Goal: Task Accomplishment & Management: Use online tool/utility

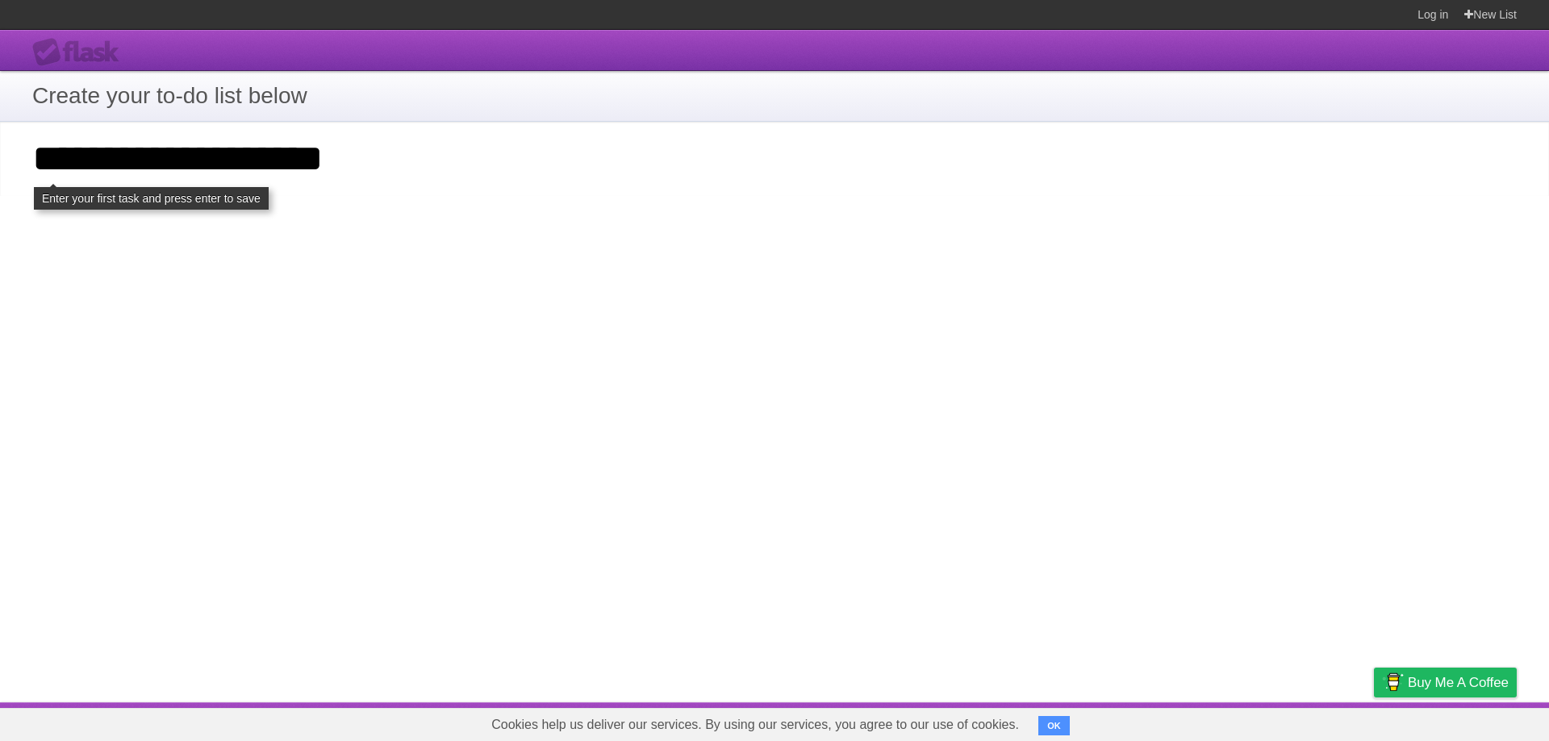
type input "**********"
click input "**********" at bounding box center [0, 0] width 0 height 0
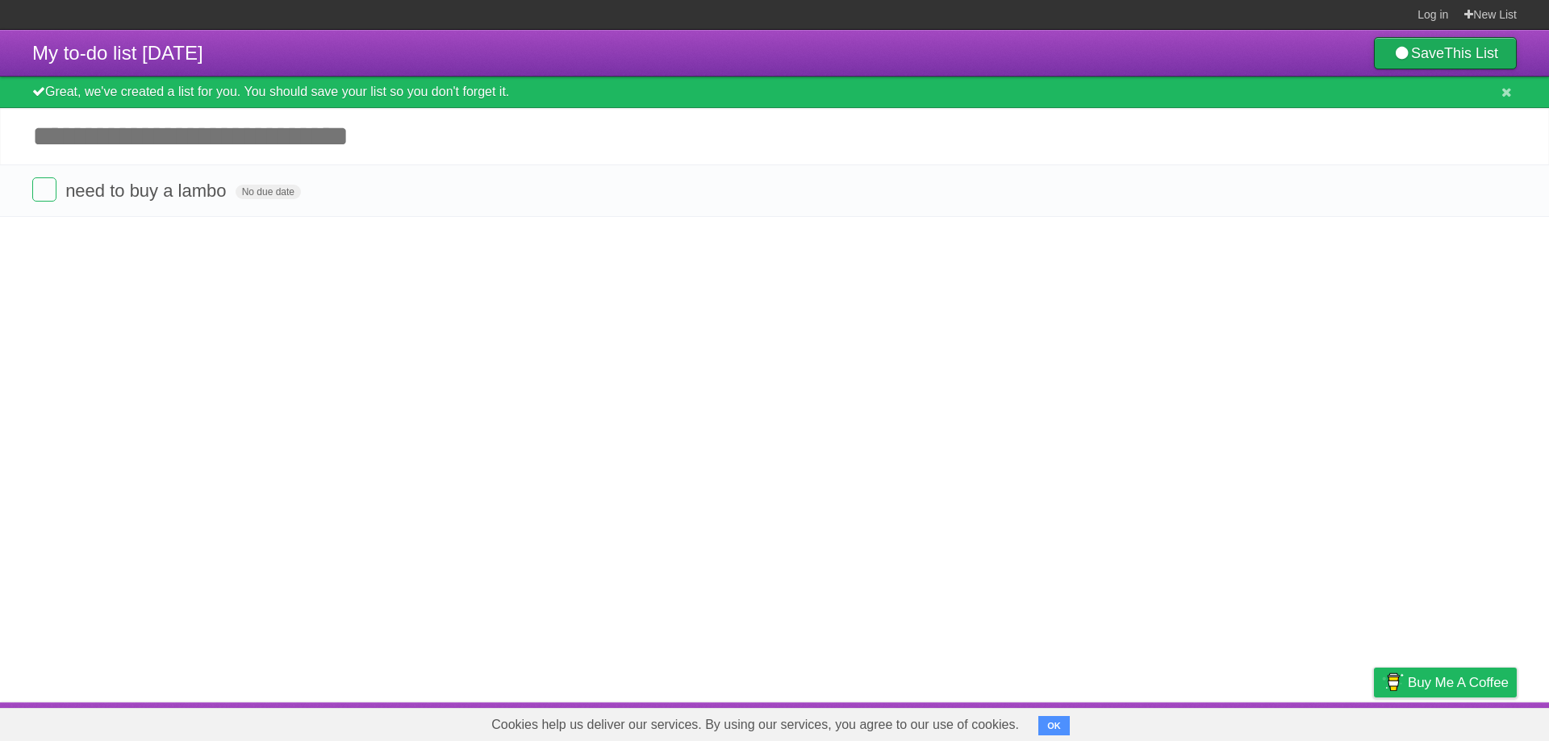
click at [1467, 62] on link "Save This List" at bounding box center [1445, 53] width 143 height 32
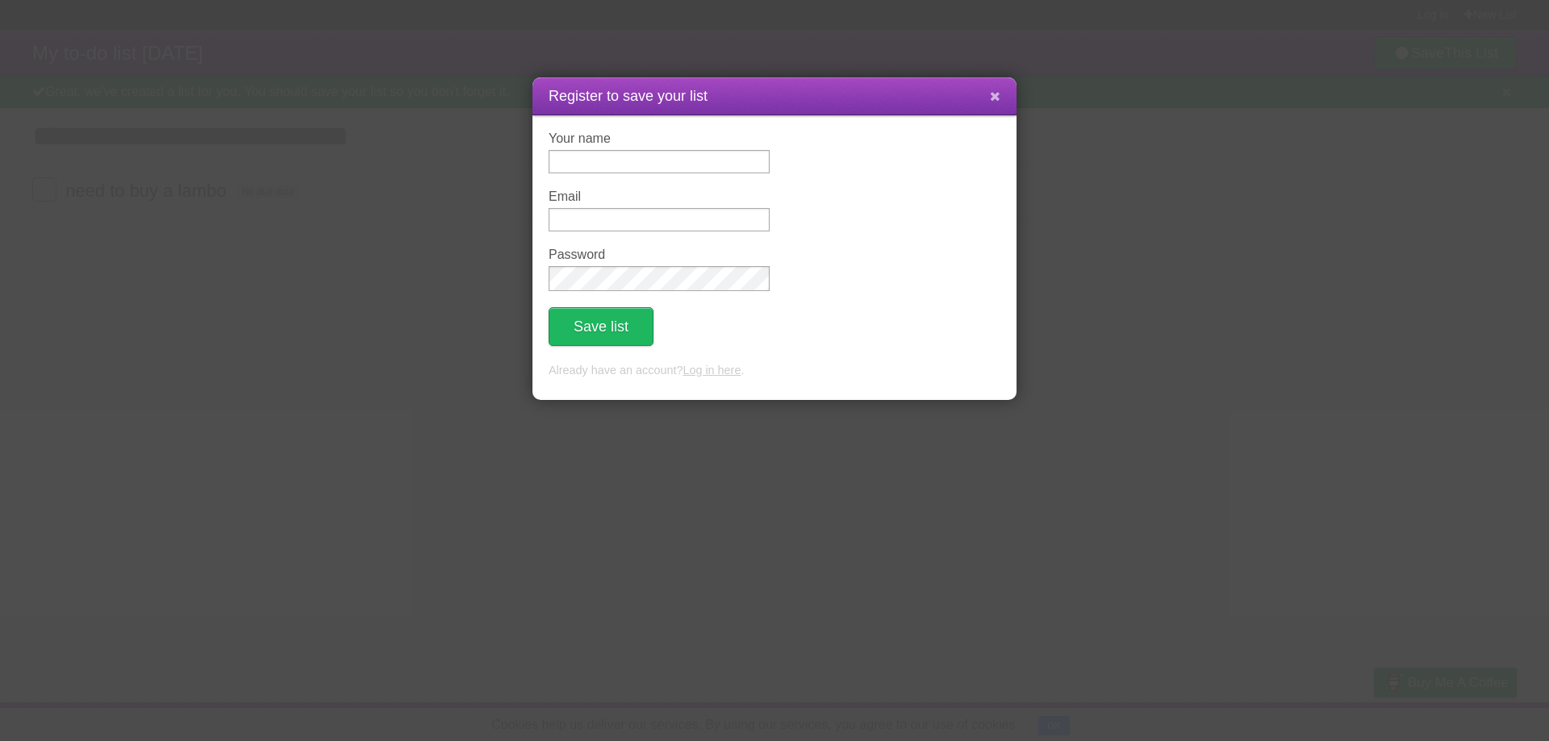
click at [999, 99] on icon at bounding box center [995, 97] width 10 height 14
